Goal: Information Seeking & Learning: Learn about a topic

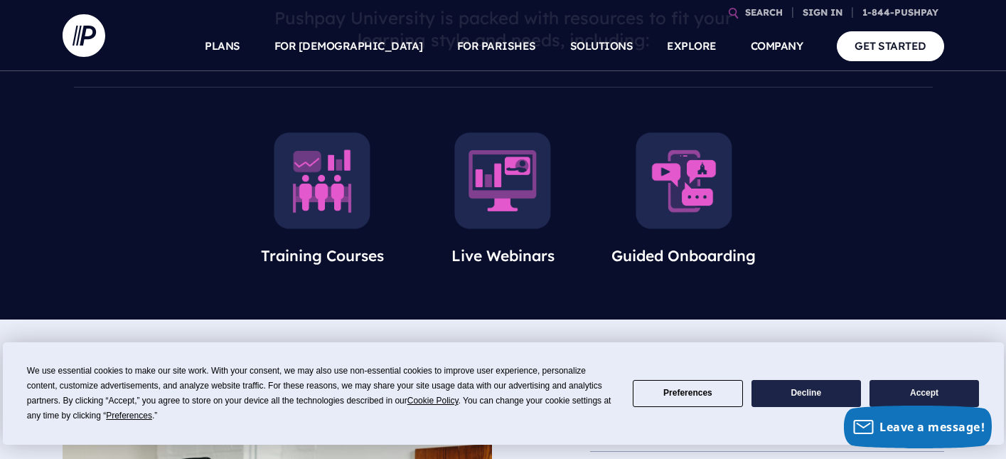
scroll to position [531, 0]
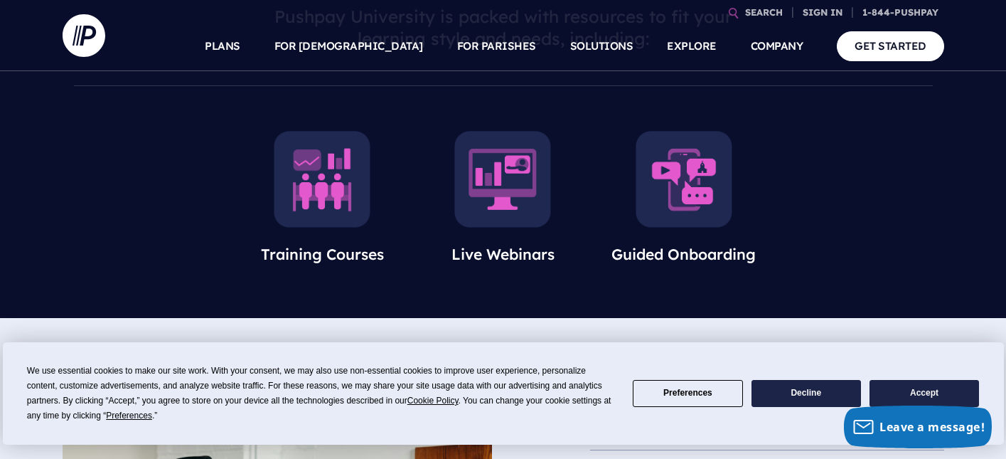
click at [679, 188] on img at bounding box center [684, 179] width 97 height 97
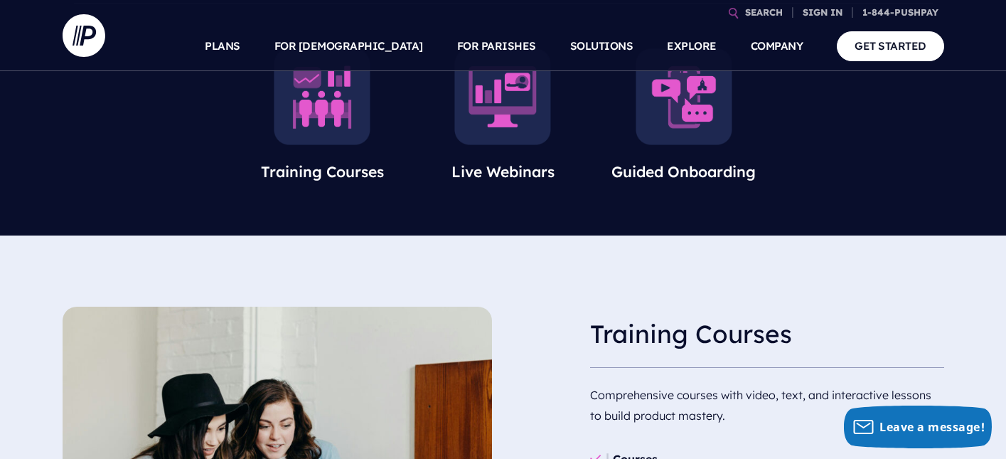
scroll to position [621, 0]
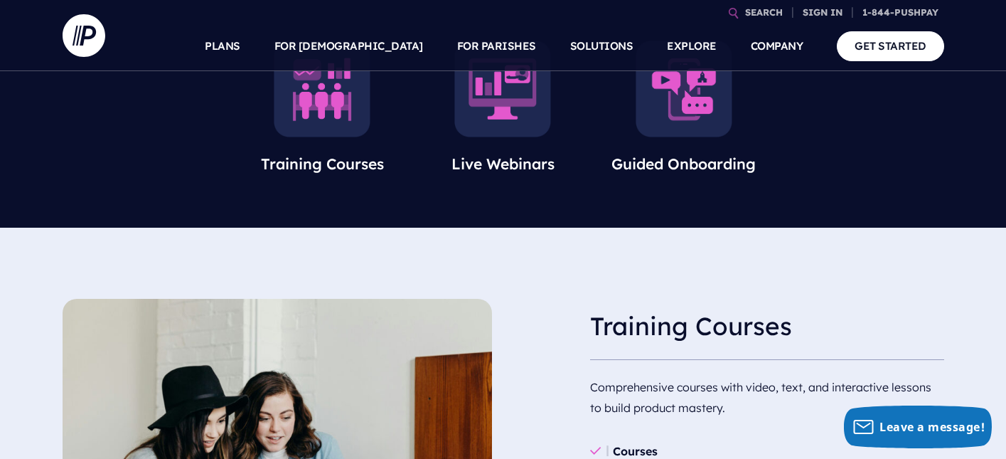
click at [326, 110] on img at bounding box center [322, 89] width 97 height 97
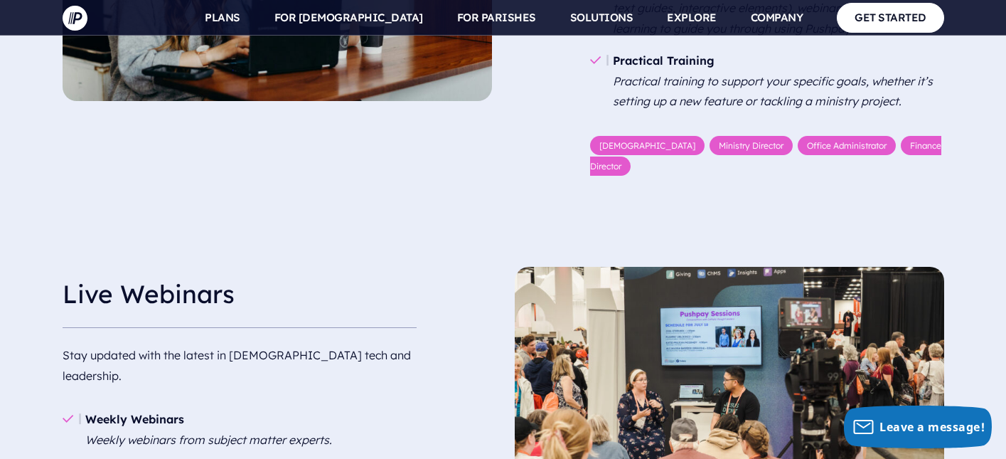
scroll to position [1117, 0]
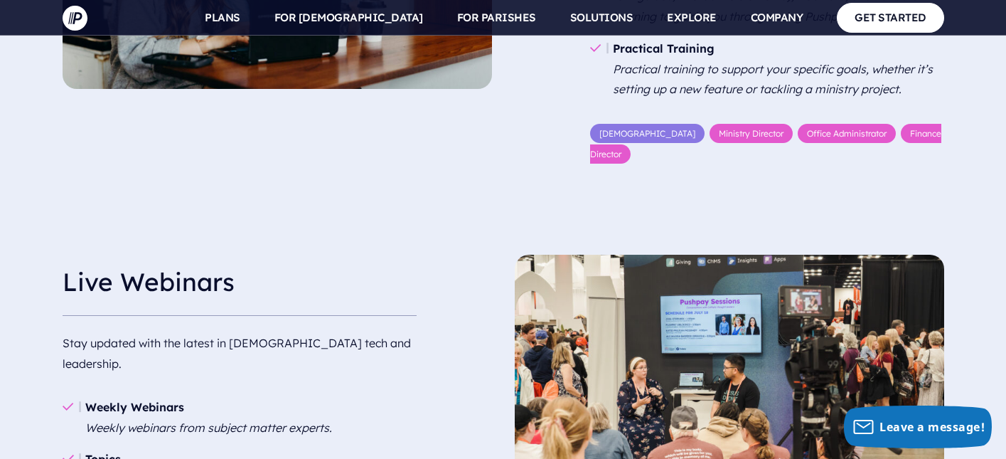
click at [607, 133] on link "[DEMOGRAPHIC_DATA]" at bounding box center [647, 133] width 115 height 19
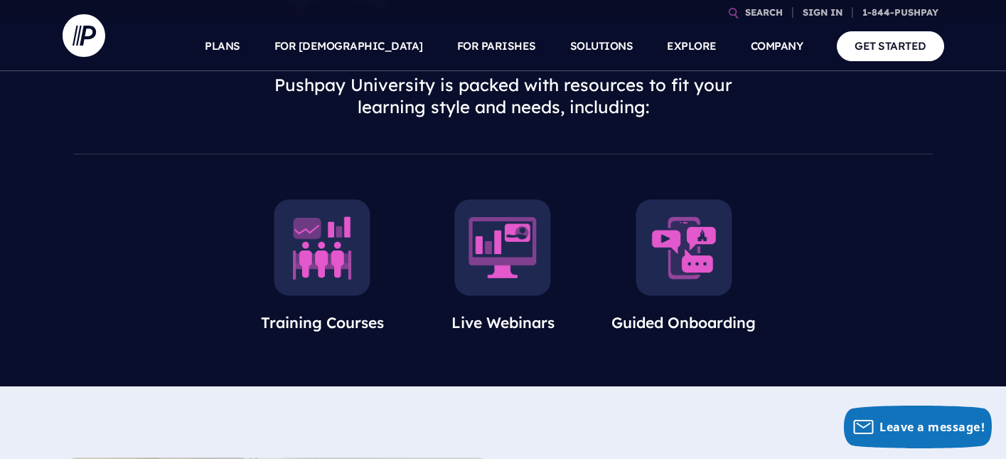
scroll to position [0, 0]
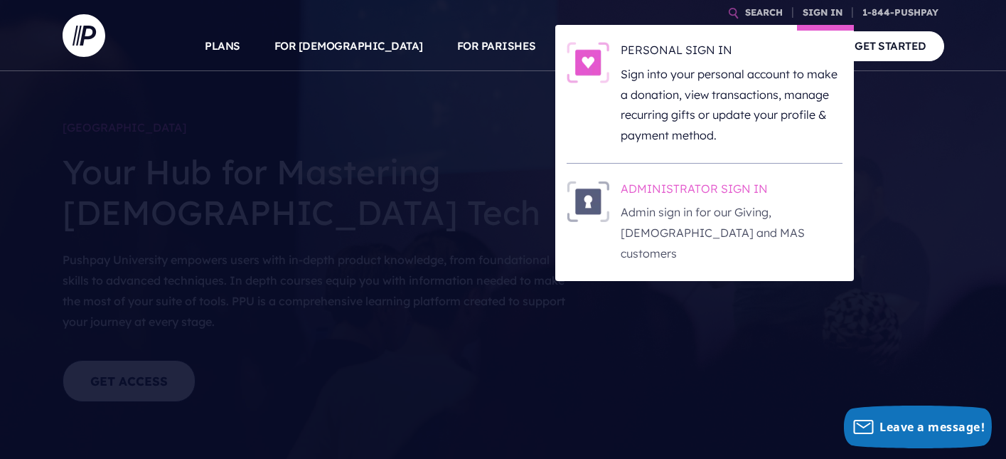
click at [732, 199] on h6 "ADMINISTRATOR SIGN IN" at bounding box center [732, 191] width 222 height 21
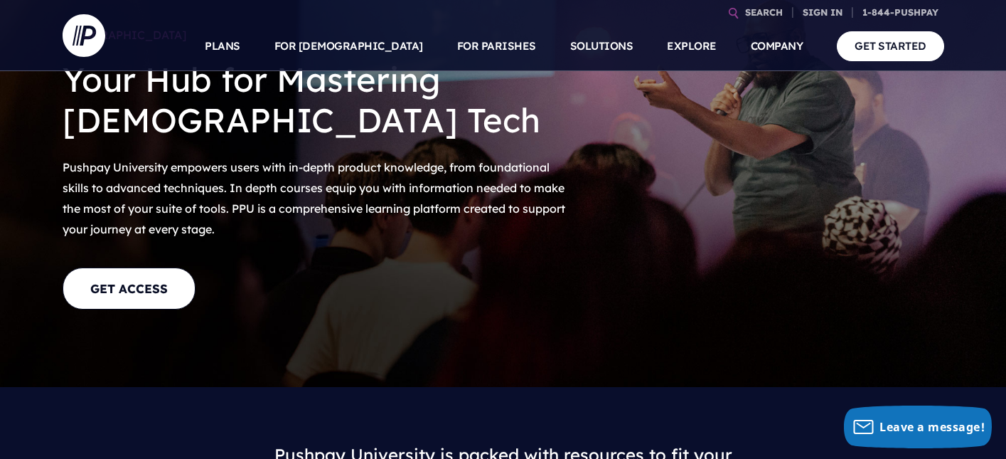
scroll to position [94, 0]
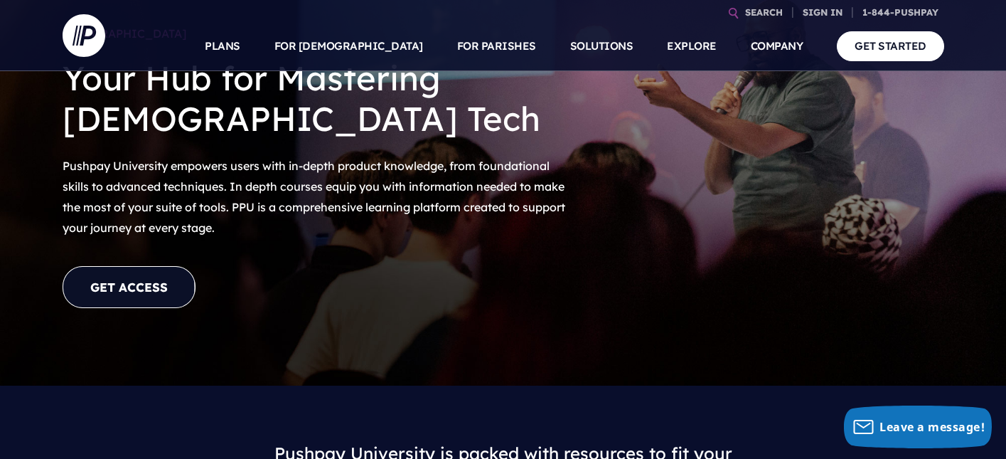
click at [133, 294] on link "GET ACCESS" at bounding box center [129, 287] width 133 height 42
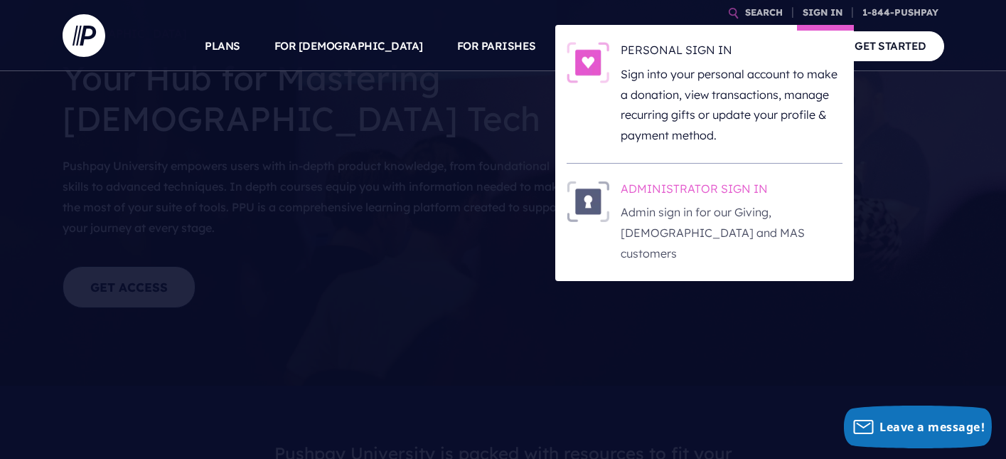
click at [715, 188] on h6 "ADMINISTRATOR SIGN IN" at bounding box center [732, 191] width 222 height 21
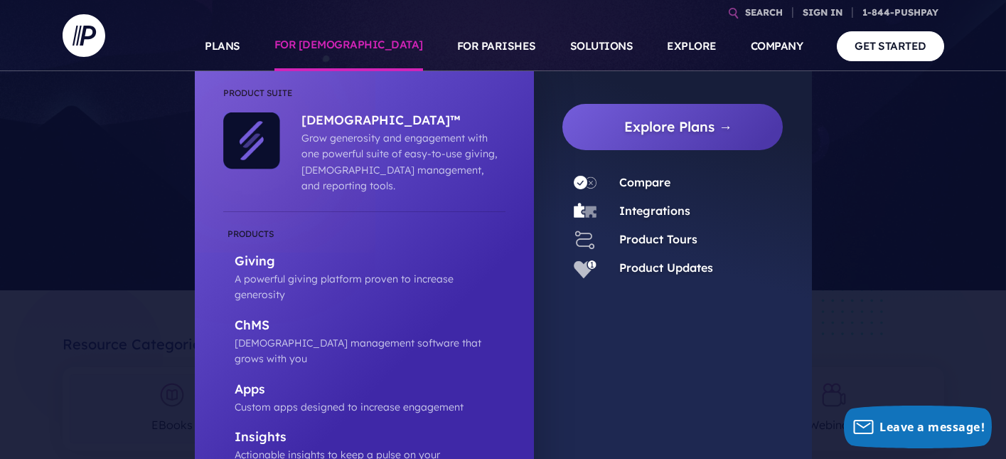
click at [371, 48] on link "FOR [DEMOGRAPHIC_DATA]" at bounding box center [349, 46] width 149 height 50
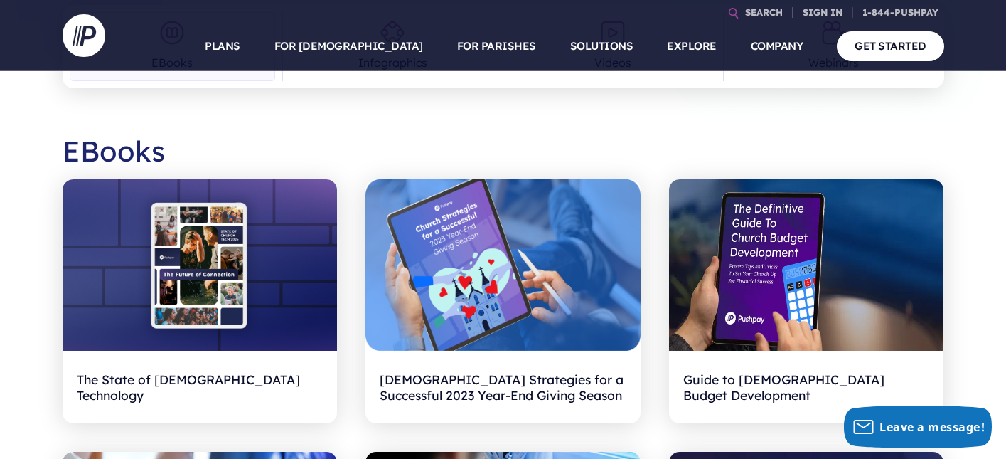
scroll to position [365, 0]
